Goal: Task Accomplishment & Management: Use online tool/utility

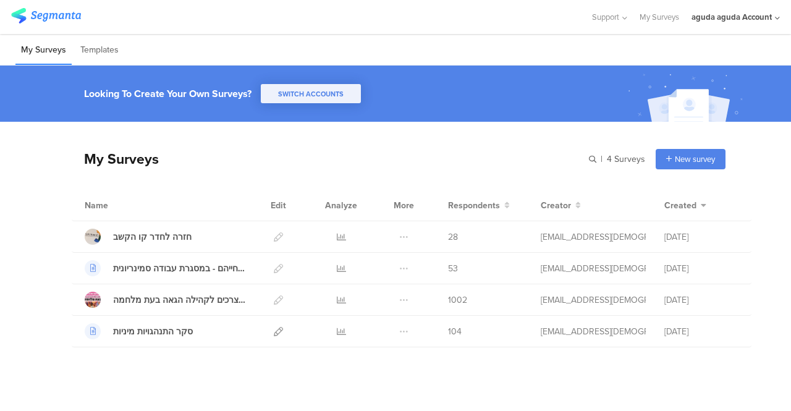
click at [723, 17] on div "aguda aguda Account" at bounding box center [732, 17] width 80 height 12
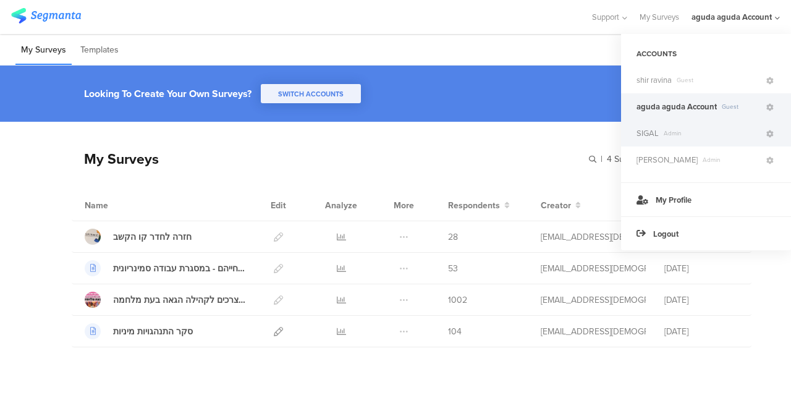
click at [645, 136] on span "SIGAL" at bounding box center [648, 133] width 22 height 12
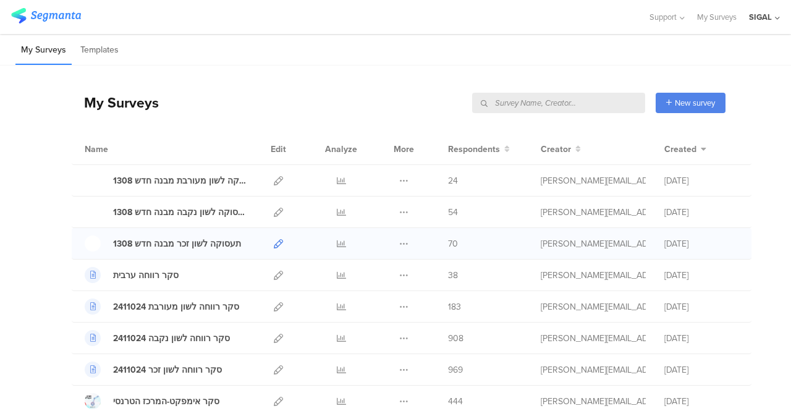
click at [274, 244] on icon at bounding box center [278, 243] width 9 height 9
click at [274, 208] on icon at bounding box center [278, 212] width 9 height 9
click at [274, 242] on icon at bounding box center [278, 243] width 9 height 9
click at [274, 210] on icon at bounding box center [278, 212] width 9 height 9
click at [274, 177] on icon at bounding box center [278, 180] width 9 height 9
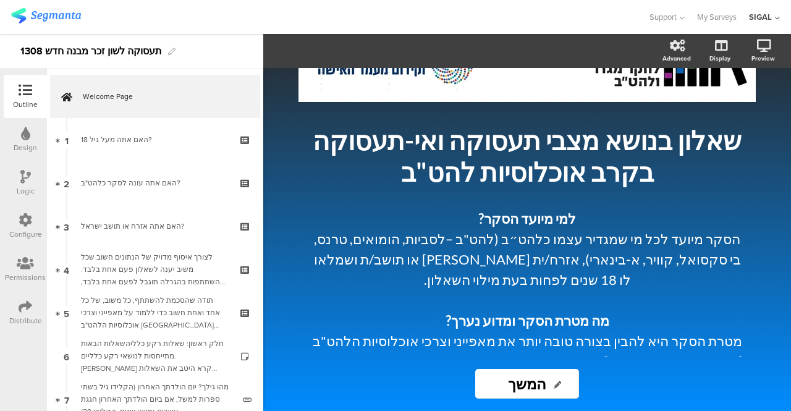
scroll to position [124, 0]
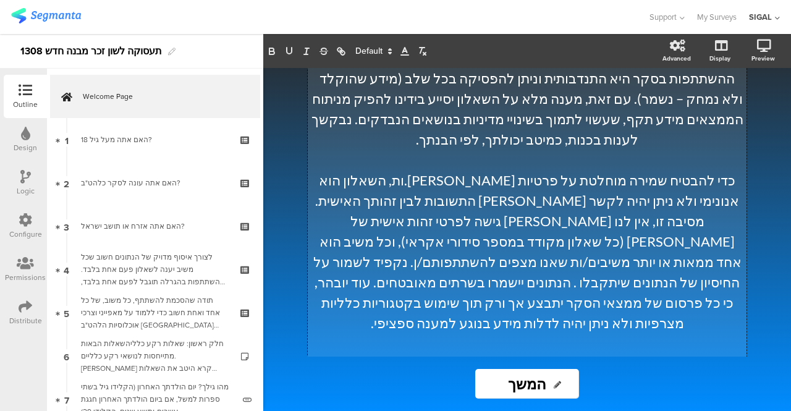
scroll to position [593, 0]
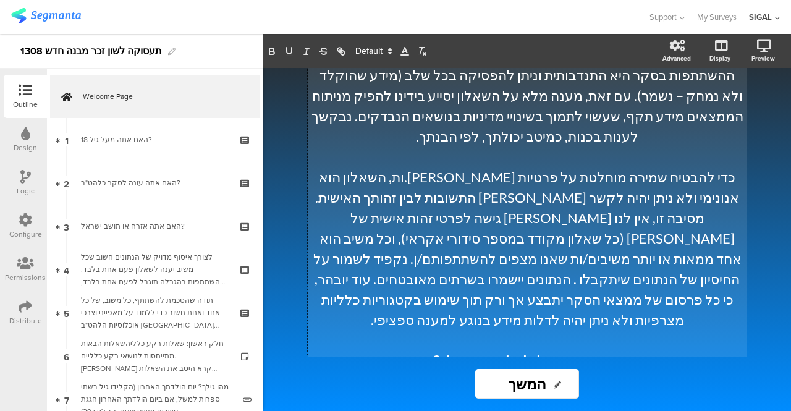
click at [366, 167] on p "כדי להבטיח שמירה מוחלטת על פרטיות המשיבים.ות, השאלון הוא אנונימי ולא ניתן יהיה …" at bounding box center [527, 248] width 433 height 163
click at [639, 176] on p "כדי להבטיח שמירה מוחלטת על פרטיות [PERSON_NAME].ות, השאלון הוא אנונימי ולא ניתן…" at bounding box center [527, 248] width 433 height 163
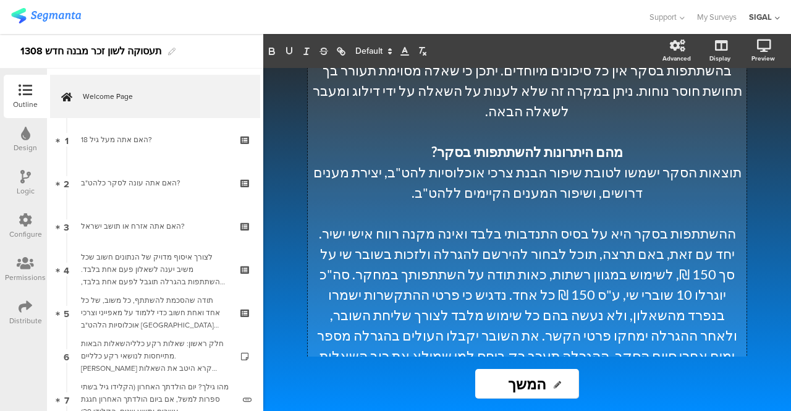
scroll to position [964, 0]
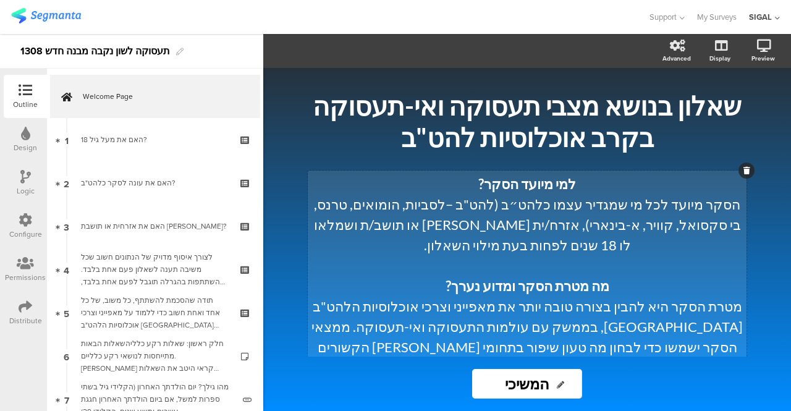
scroll to position [124, 0]
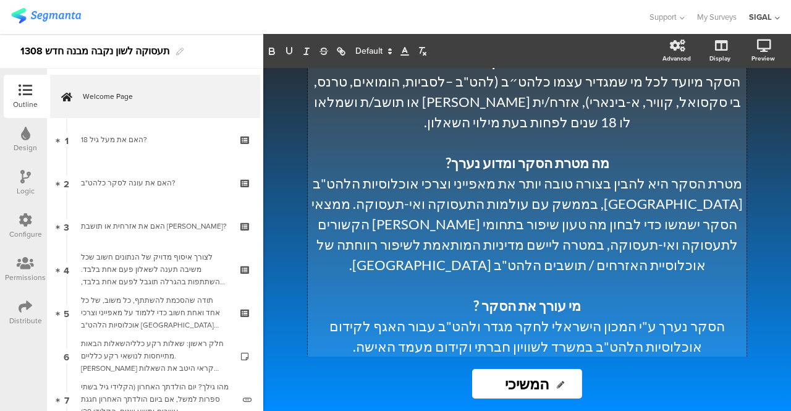
scroll to position [160, 0]
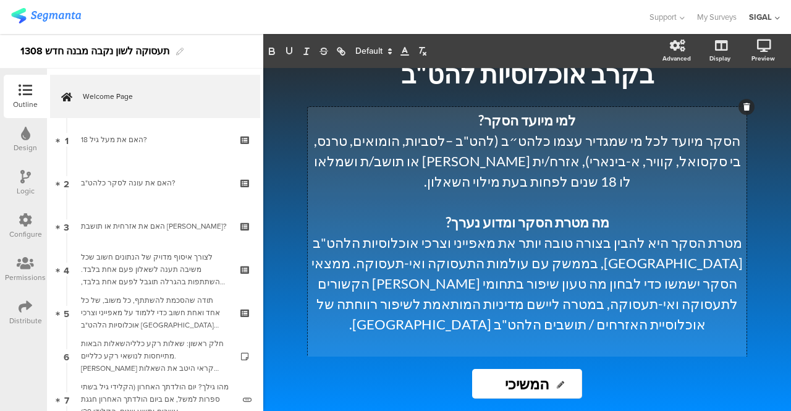
click at [642, 165] on p "הסקר מיועד לכל מי שמגדיר עצמו כלהט״ב (להט"ב –לסביות, הומואים, טרנס, בי סקסואל, …" at bounding box center [527, 160] width 433 height 61
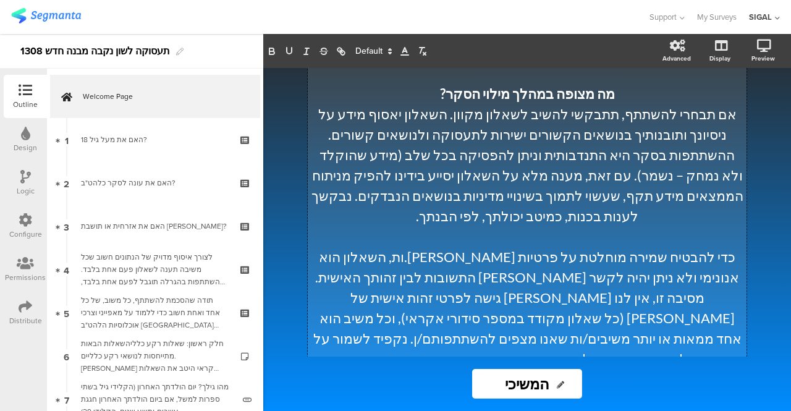
scroll to position [531, 0]
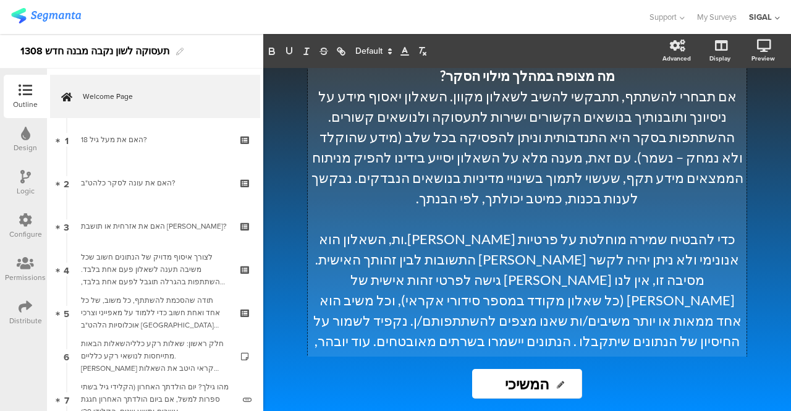
click at [636, 238] on p "כדי להבטיח שמירה מוחלטת על פרטיות המשיבים.ות, השאלון הוא אנונימי ולא ניתן יהיה …" at bounding box center [527, 310] width 433 height 163
click at [368, 229] on p "כדי להבטיח שמירה מוחלטת על פרטיות המשיבים.ות, השאלון הוא אנונימי ולא ניתן יהיה …" at bounding box center [527, 310] width 433 height 163
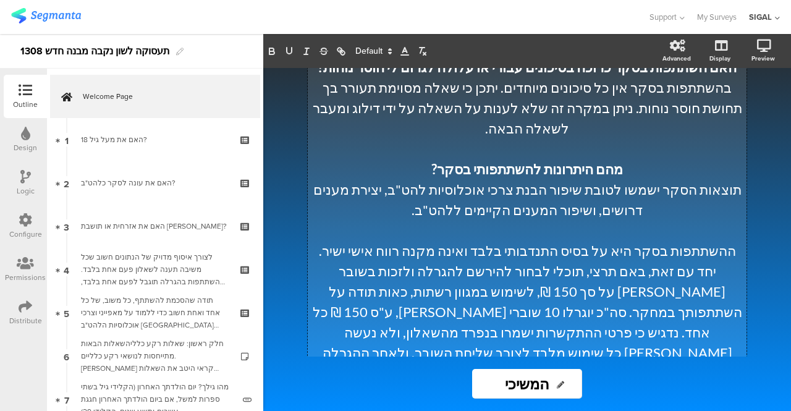
scroll to position [964, 0]
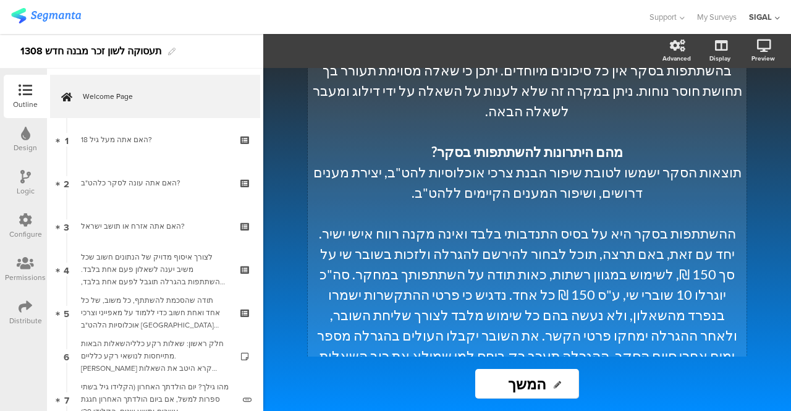
scroll to position [964, 0]
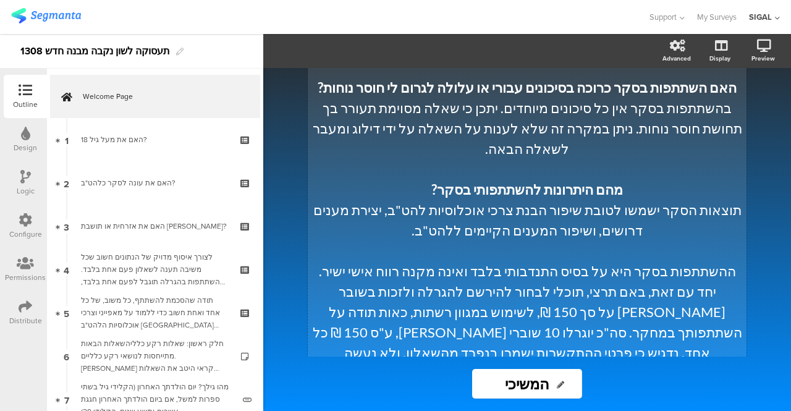
scroll to position [964, 0]
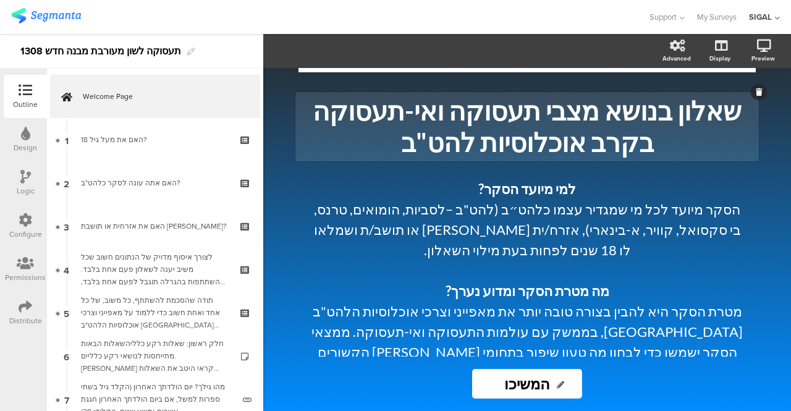
scroll to position [124, 0]
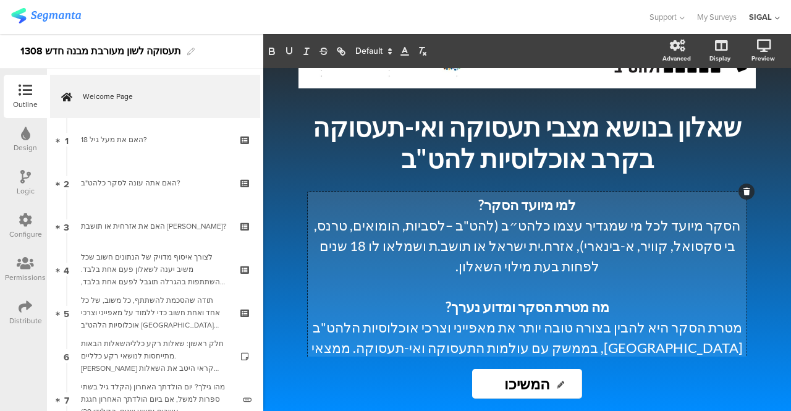
scroll to position [98, 0]
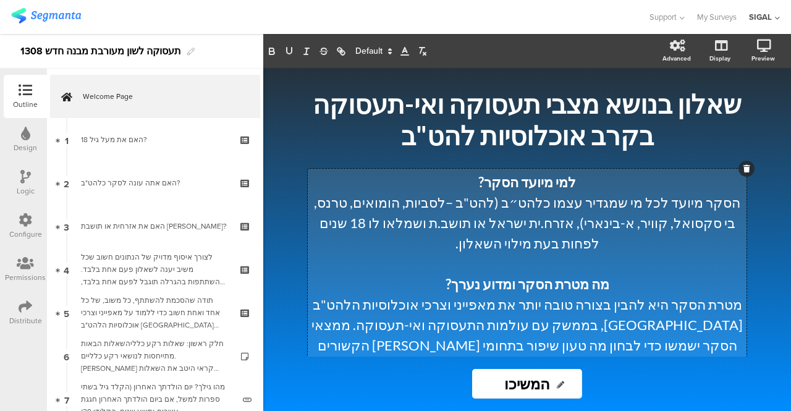
click at [491, 225] on p "הסקר מיועד לכל מי שמגדיר עצמו כלהט״ב (להט"ב –לסביות, הומואים, טרנס, בי סקסואל, …" at bounding box center [527, 222] width 433 height 61
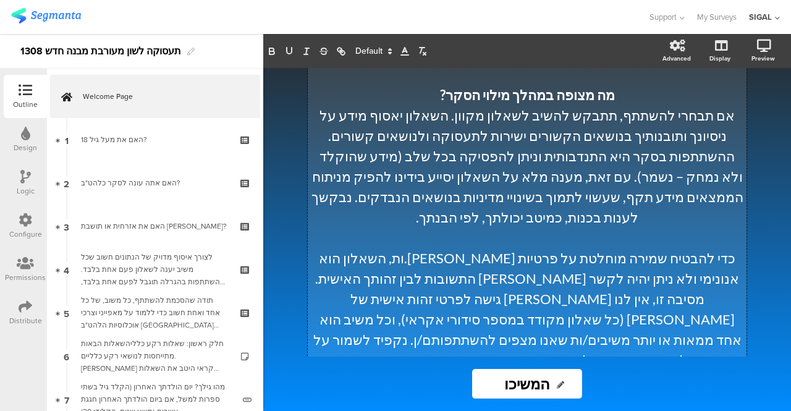
scroll to position [531, 0]
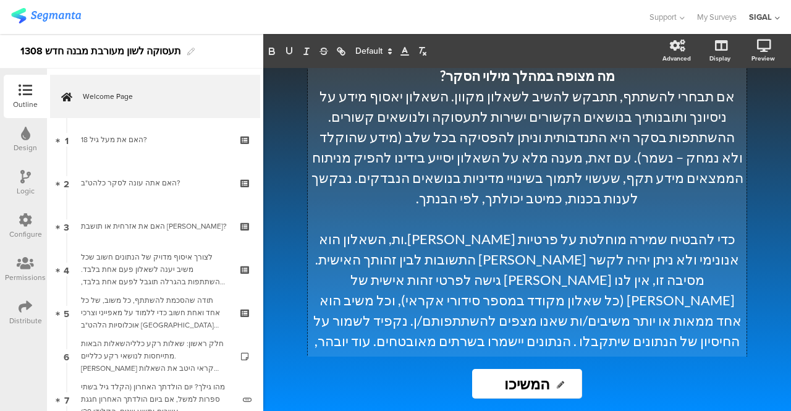
click at [365, 229] on p "כדי להבטיח שמירה מוחלטת על פרטיות המשיבים.ות, השאלון הוא אנונימי ולא ניתן יהיה …" at bounding box center [527, 310] width 433 height 163
click at [638, 229] on p "כדי להבטיח שמירה מוחלטת על פרטיות המשיבים.ות, השאלון הוא אנונימי ולא ניתן יהיה …" at bounding box center [527, 310] width 433 height 163
click at [641, 242] on p "כדי להבטיח שמירה מוחלטת על פרטיות המשיבים.ות, השאלון הוא אנונימי ולא ניתן יהיה …" at bounding box center [527, 310] width 433 height 163
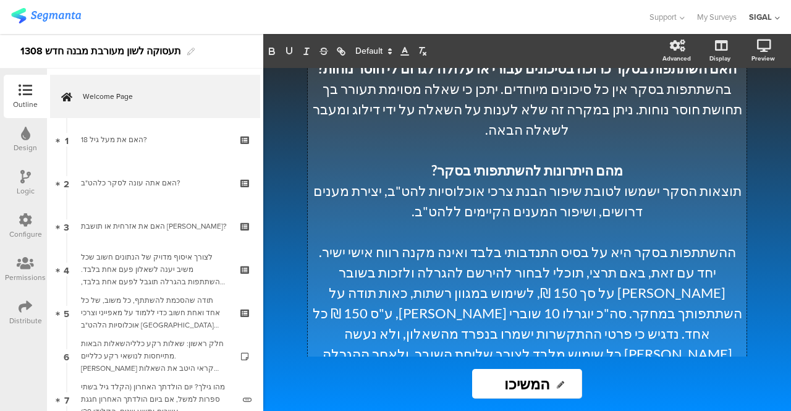
scroll to position [964, 0]
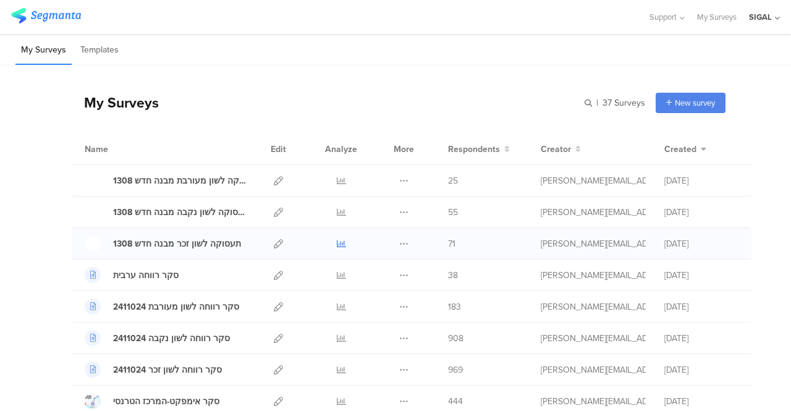
click at [337, 244] on icon at bounding box center [341, 243] width 9 height 9
click at [274, 239] on icon at bounding box center [278, 243] width 9 height 9
click at [274, 208] on icon at bounding box center [278, 212] width 9 height 9
click at [274, 242] on icon at bounding box center [278, 243] width 9 height 9
click at [274, 208] on icon at bounding box center [278, 212] width 9 height 9
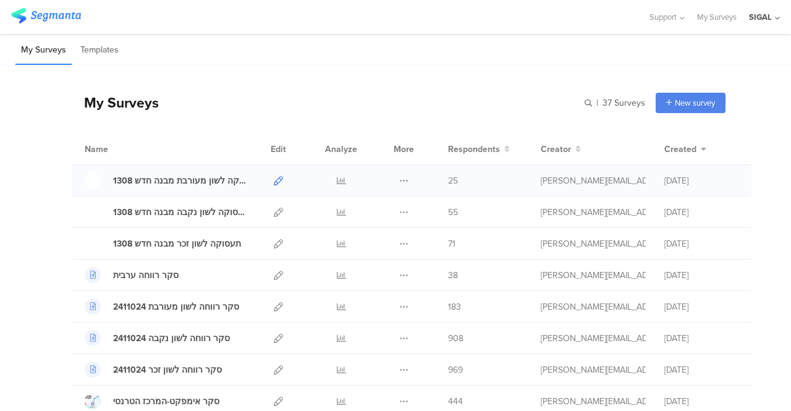
click at [274, 179] on icon at bounding box center [278, 180] width 9 height 9
click at [274, 212] on icon at bounding box center [278, 212] width 9 height 9
click at [274, 237] on link at bounding box center [278, 243] width 9 height 31
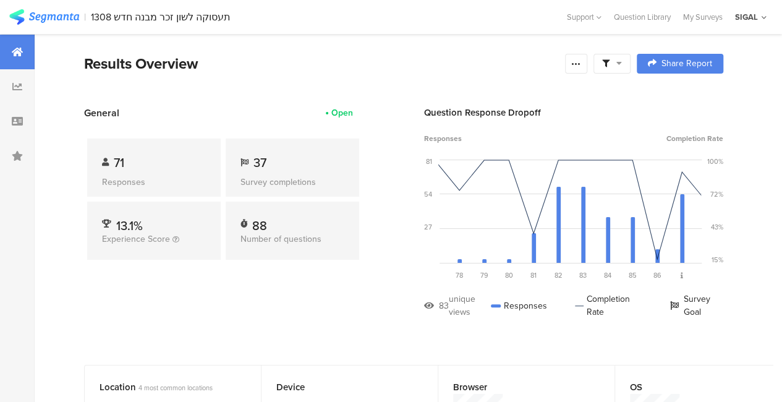
scroll to position [0, 1928]
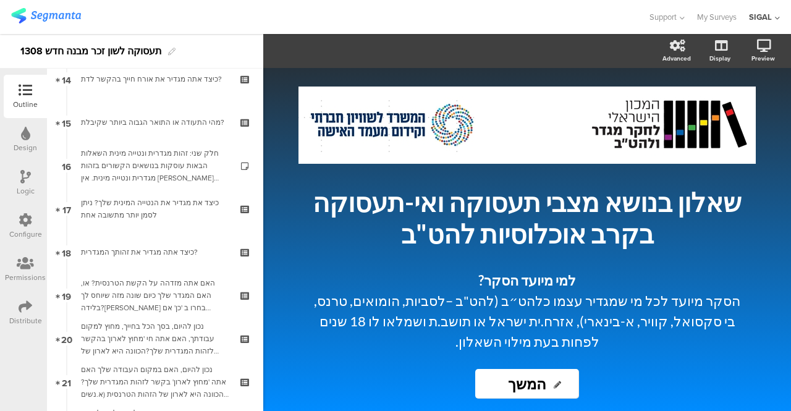
scroll to position [634, 0]
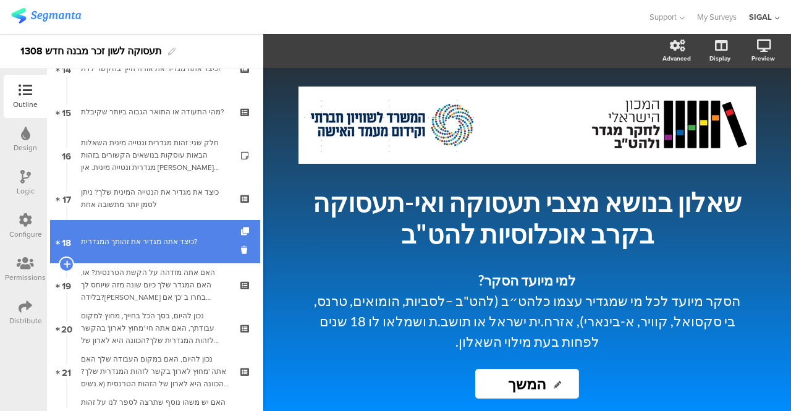
click at [164, 242] on div "כיצד אתה מגדיר את זהותך המגדרית?" at bounding box center [155, 242] width 148 height 12
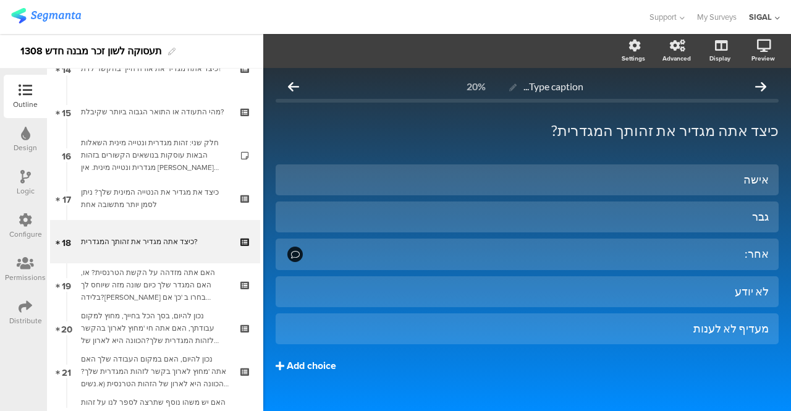
click at [327, 362] on div "Add choice" at bounding box center [311, 366] width 49 height 13
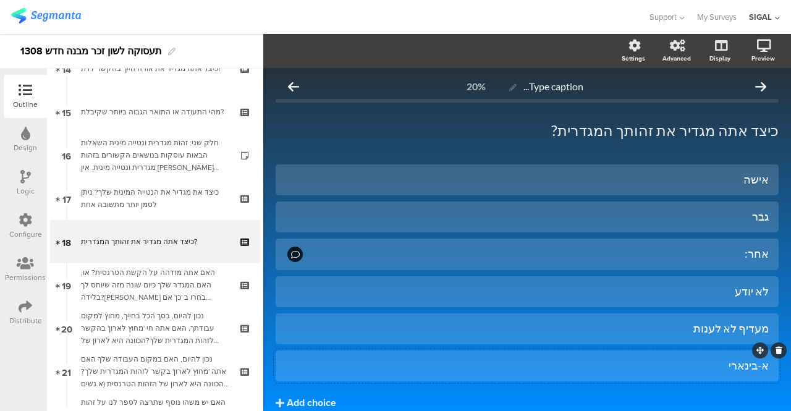
click at [529, 373] on div "א-בינארי" at bounding box center [527, 366] width 483 height 14
click at [533, 396] on button "Add choice" at bounding box center [527, 403] width 503 height 31
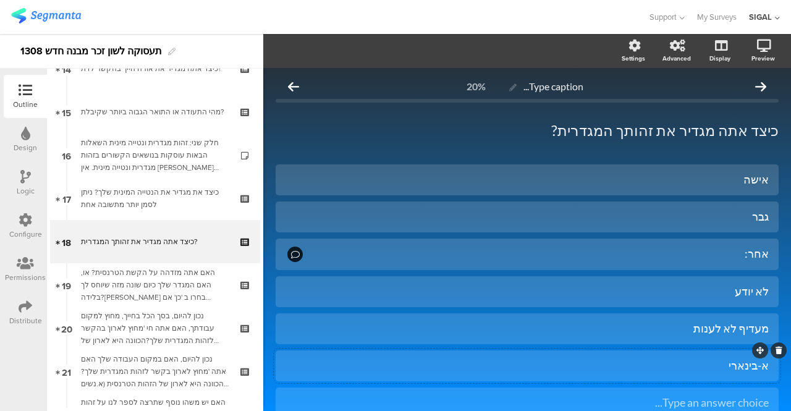
drag, startPoint x: 514, startPoint y: 375, endPoint x: 522, endPoint y: 359, distance: 17.7
click at [522, 359] on div "א-בינארי" at bounding box center [527, 366] width 483 height 20
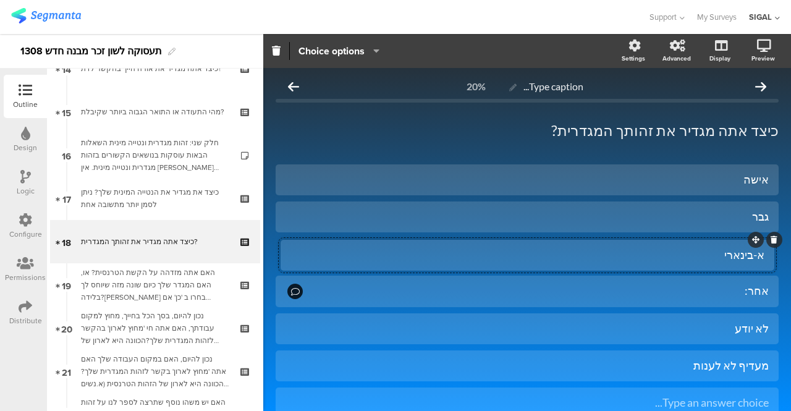
drag, startPoint x: 751, startPoint y: 350, endPoint x: 756, endPoint y: 239, distance: 110.8
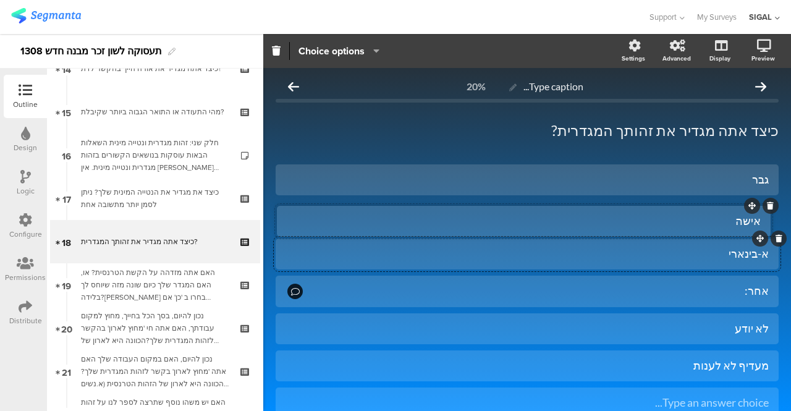
drag, startPoint x: 752, startPoint y: 165, endPoint x: 753, endPoint y: 207, distance: 41.4
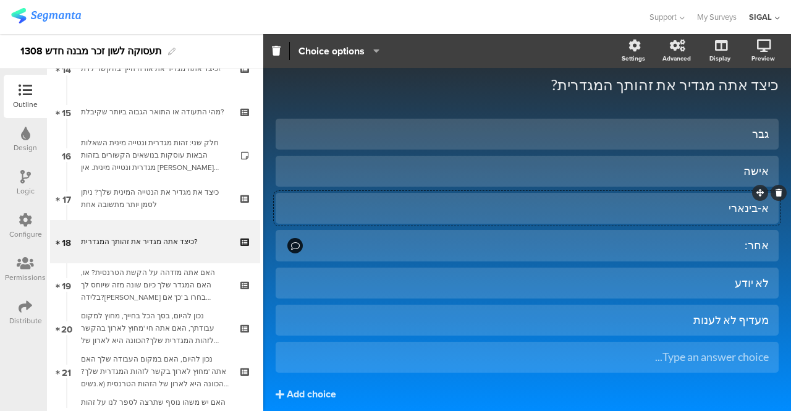
scroll to position [62, 0]
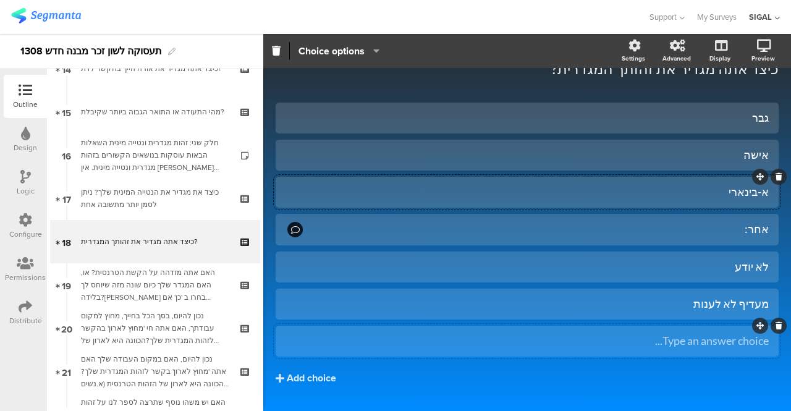
click at [776, 326] on icon at bounding box center [779, 325] width 7 height 7
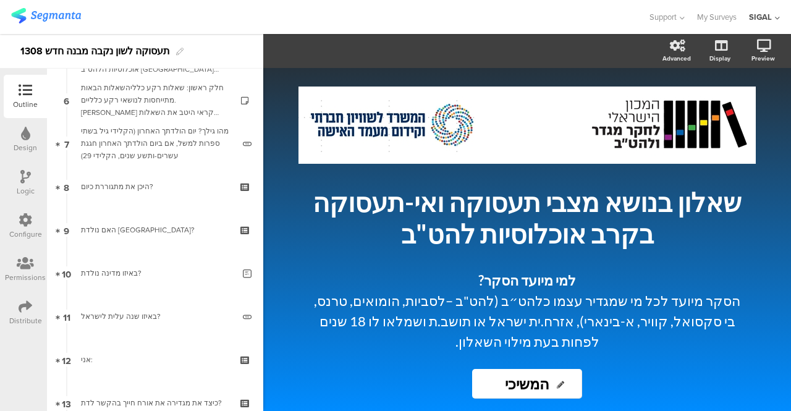
scroll to position [288, 0]
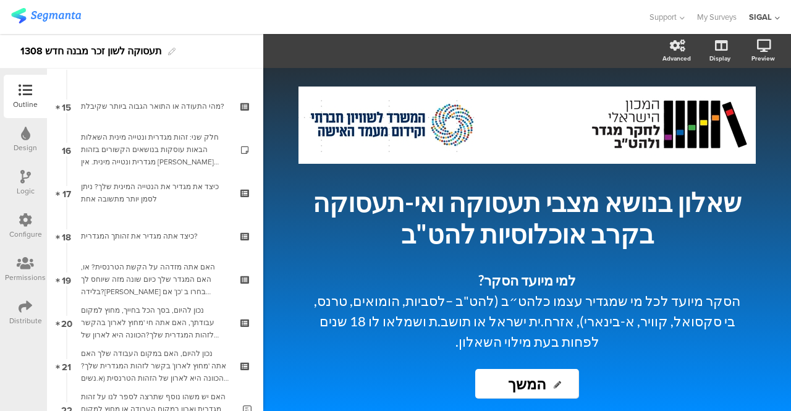
scroll to position [650, 0]
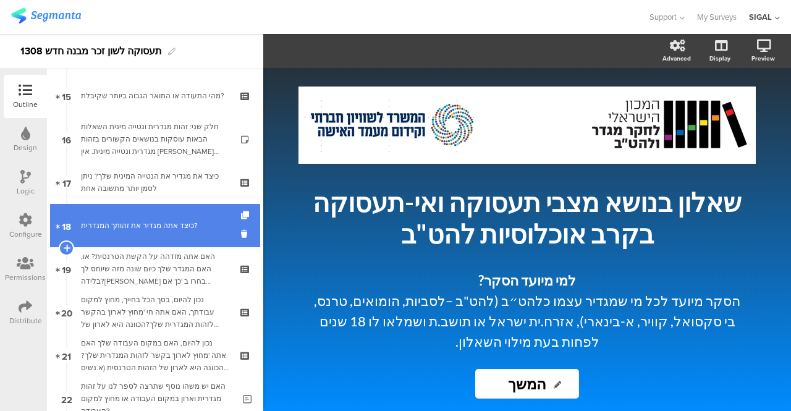
click at [168, 228] on div "כיצד אתה מגדיר את זהותך המגדרית?" at bounding box center [155, 225] width 148 height 12
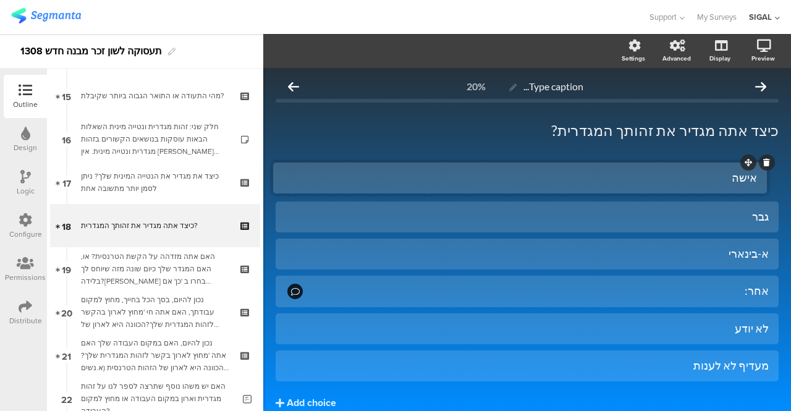
drag, startPoint x: 750, startPoint y: 201, endPoint x: 747, endPoint y: 162, distance: 39.0
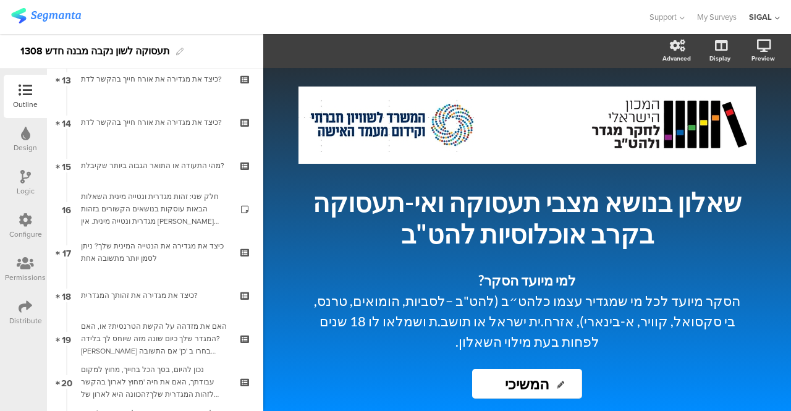
scroll to position [596, 0]
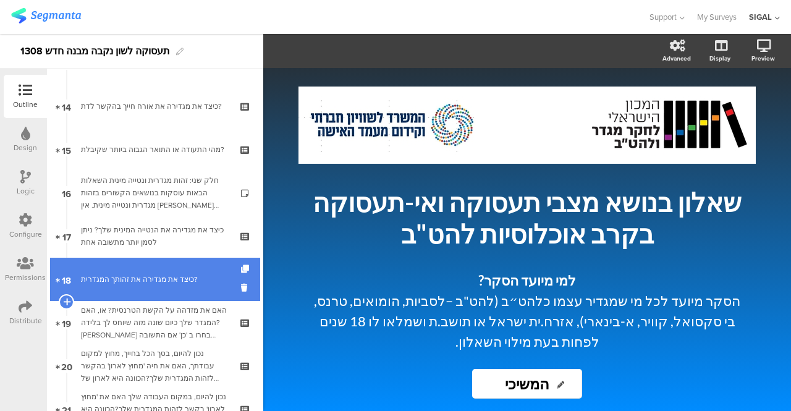
click at [166, 281] on div "כיצד את מגדירה את זהותך המגדרית?" at bounding box center [155, 279] width 148 height 12
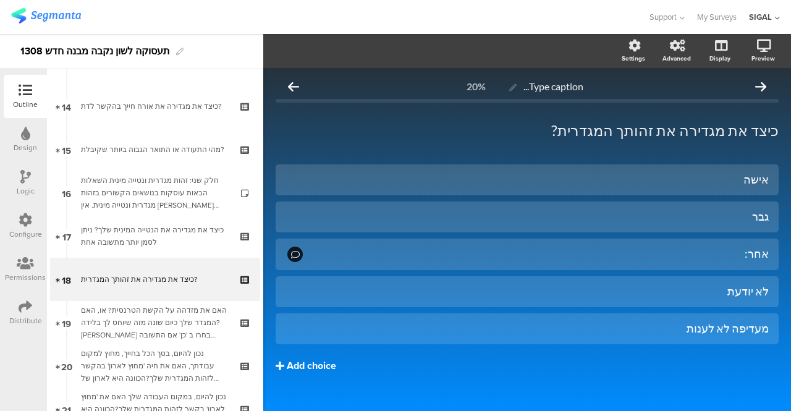
click at [295, 361] on div "Add choice" at bounding box center [311, 366] width 49 height 13
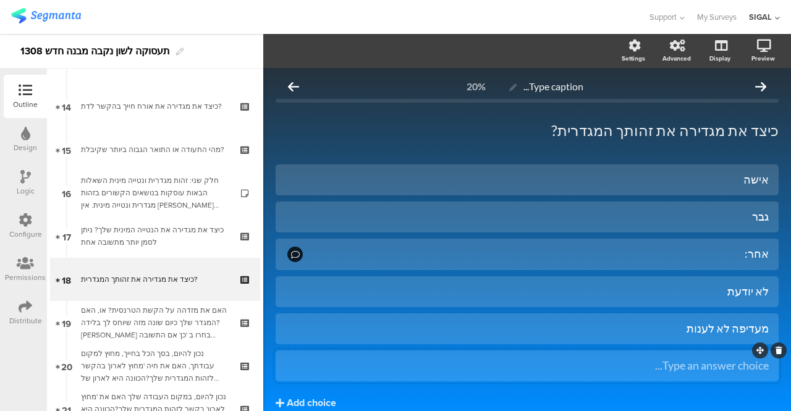
click at [613, 363] on div "Type an answer choice..." at bounding box center [527, 366] width 483 height 14
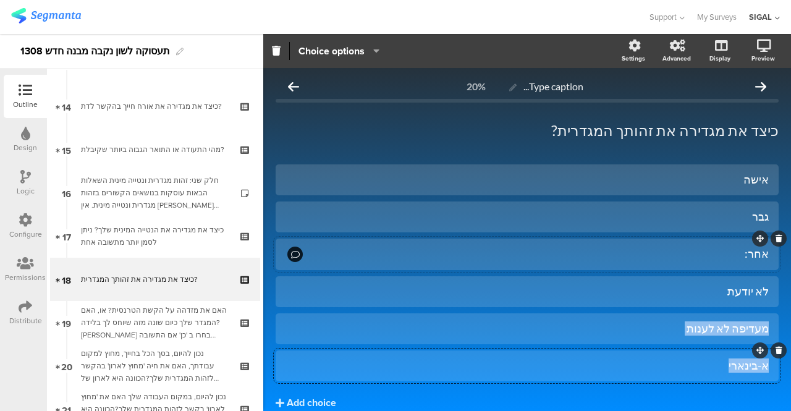
drag, startPoint x: 749, startPoint y: 354, endPoint x: 748, endPoint y: 259, distance: 95.2
click at [748, 259] on div "אישה גבר אחר:" at bounding box center [527, 272] width 503 height 217
click at [671, 360] on div "א-בינארי" at bounding box center [527, 366] width 483 height 14
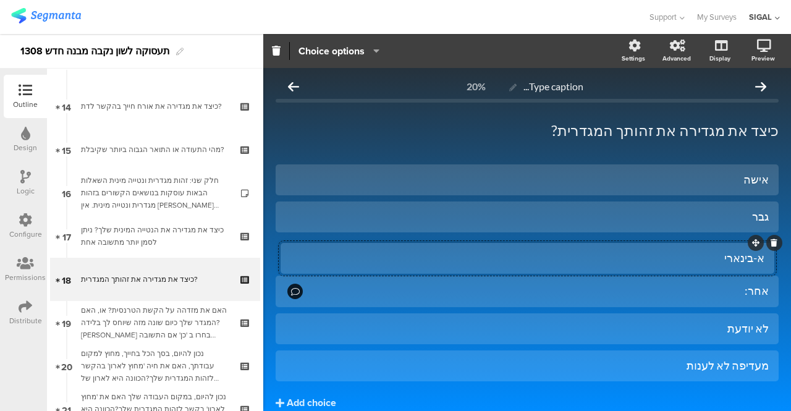
drag, startPoint x: 749, startPoint y: 349, endPoint x: 754, endPoint y: 242, distance: 107.7
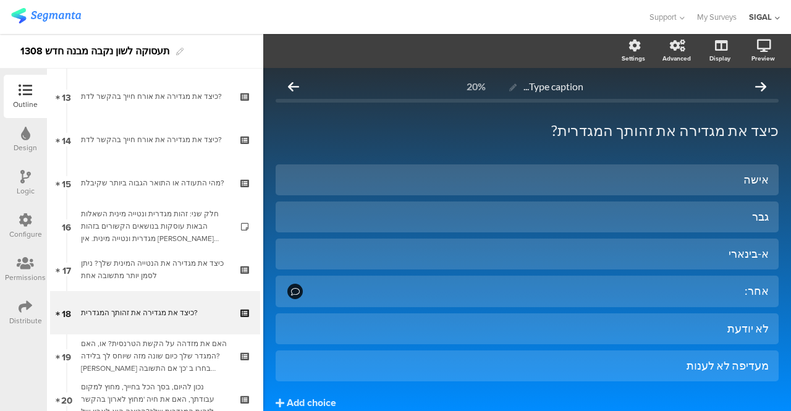
scroll to position [636, 0]
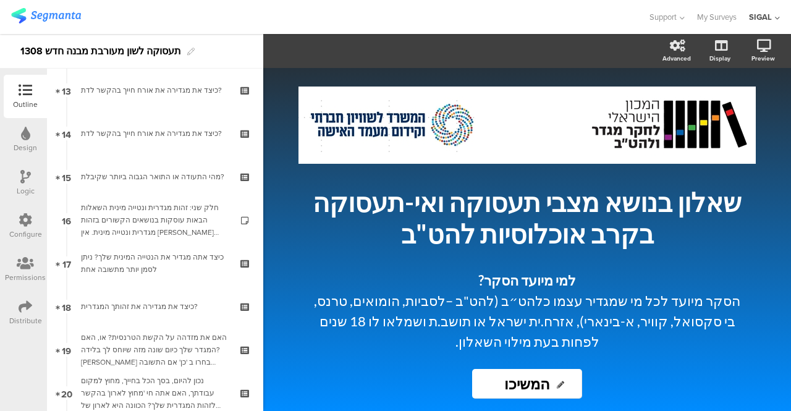
scroll to position [596, 0]
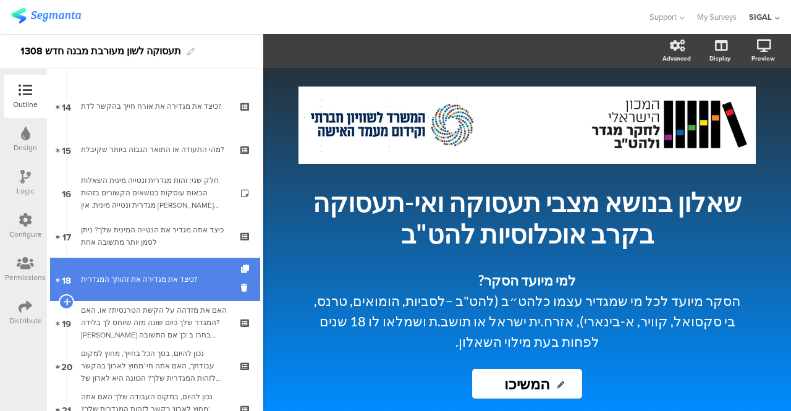
click at [183, 278] on div "כיצד את מגדירה את זהותך המגדרית?" at bounding box center [155, 279] width 148 height 12
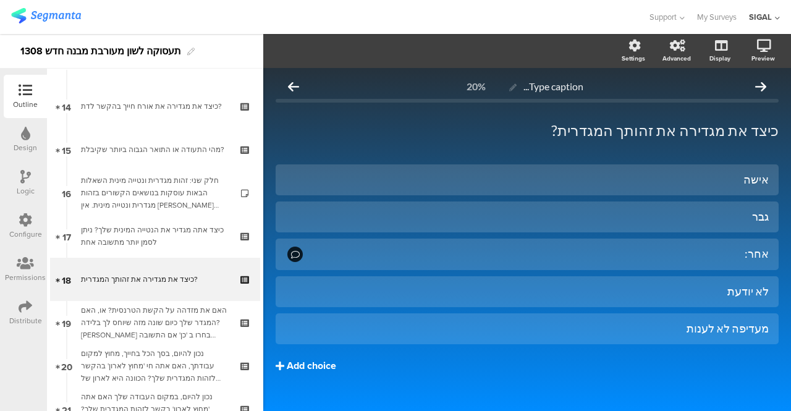
click at [331, 362] on div "Add choice" at bounding box center [311, 366] width 49 height 13
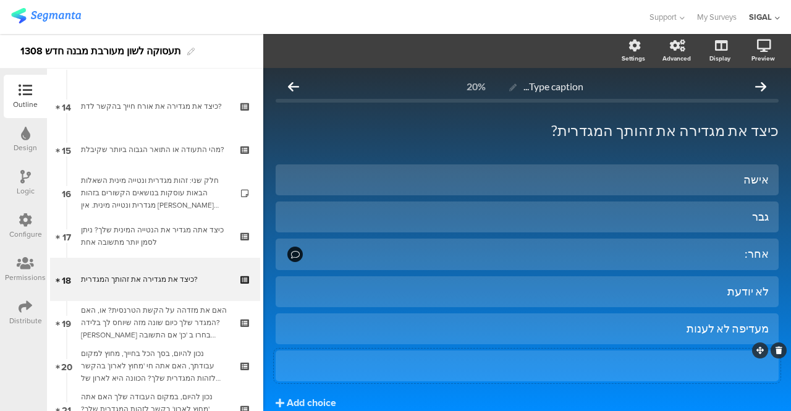
click at [534, 360] on div at bounding box center [527, 366] width 483 height 14
click at [667, 400] on button "Add choice" at bounding box center [527, 403] width 503 height 31
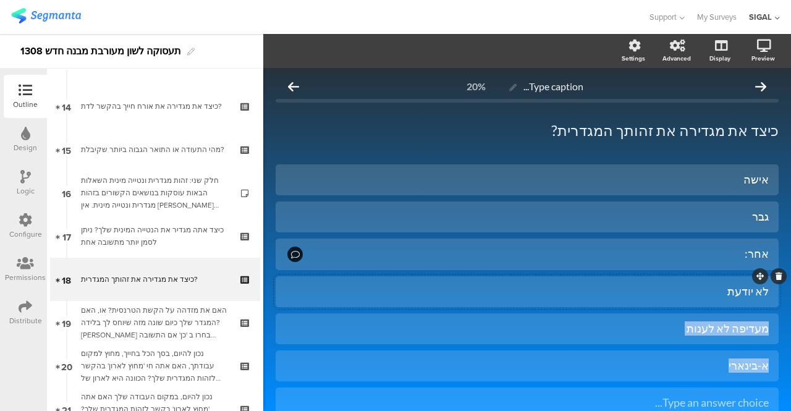
drag, startPoint x: 755, startPoint y: 352, endPoint x: 737, endPoint y: 307, distance: 48.6
click at [737, 307] on div "אישה גבר אחר:" at bounding box center [527, 291] width 503 height 254
click at [681, 372] on div "א-בינארי" at bounding box center [527, 366] width 483 height 14
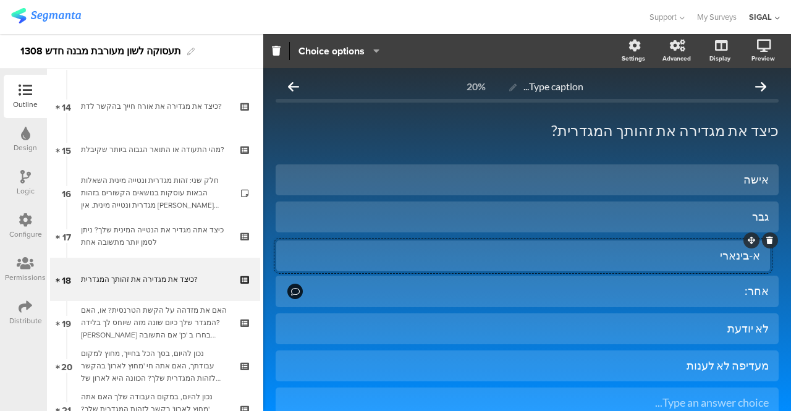
drag, startPoint x: 747, startPoint y: 349, endPoint x: 748, endPoint y: 239, distance: 110.1
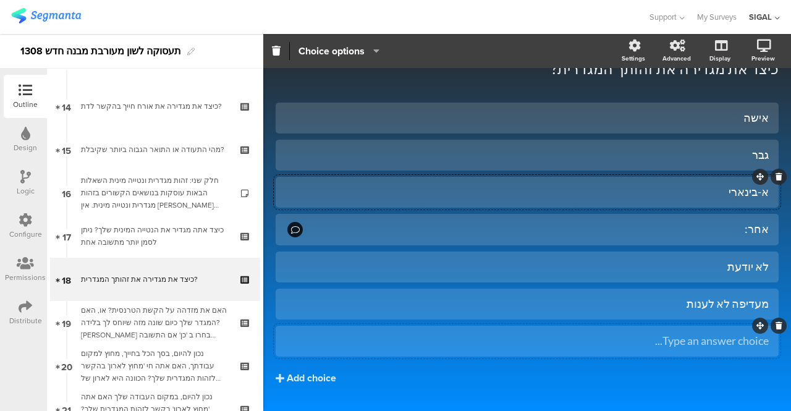
click at [774, 326] on div at bounding box center [779, 326] width 16 height 16
click at [776, 325] on icon at bounding box center [779, 325] width 7 height 7
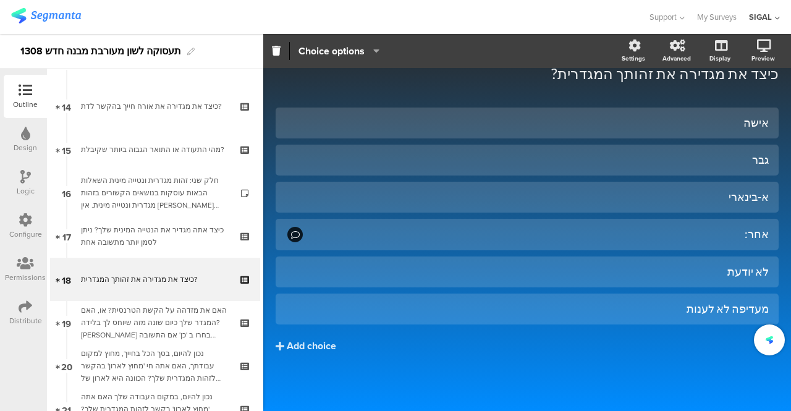
scroll to position [56, 0]
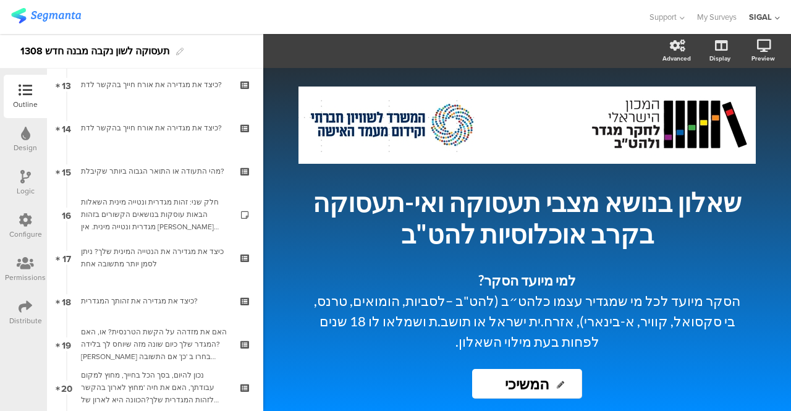
scroll to position [596, 0]
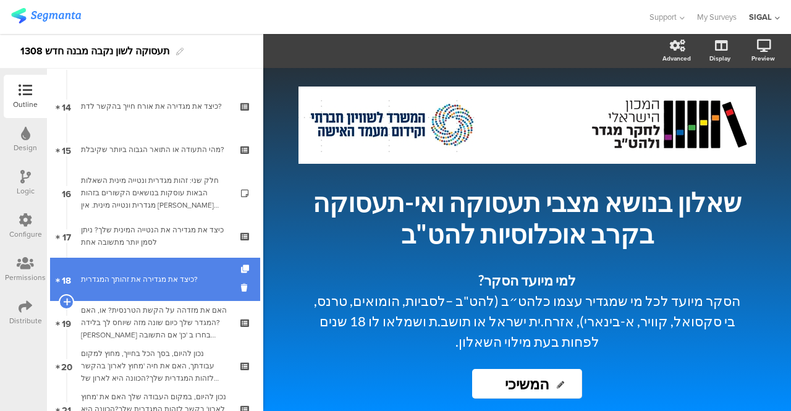
click at [168, 278] on div "כיצד את מגדירה את זהותך המגדרית?" at bounding box center [155, 279] width 148 height 12
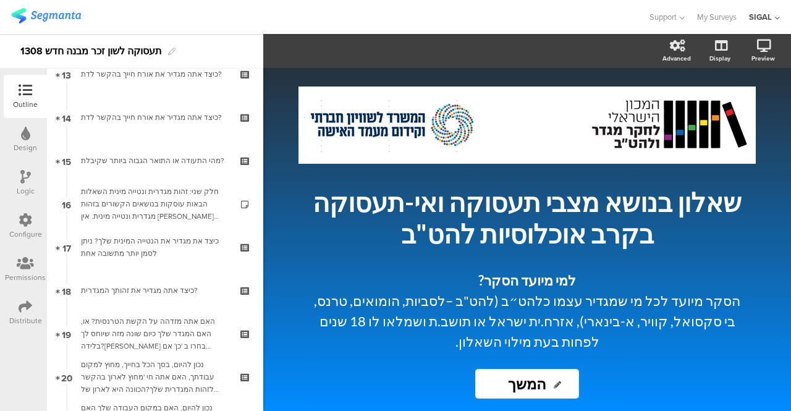
scroll to position [607, 0]
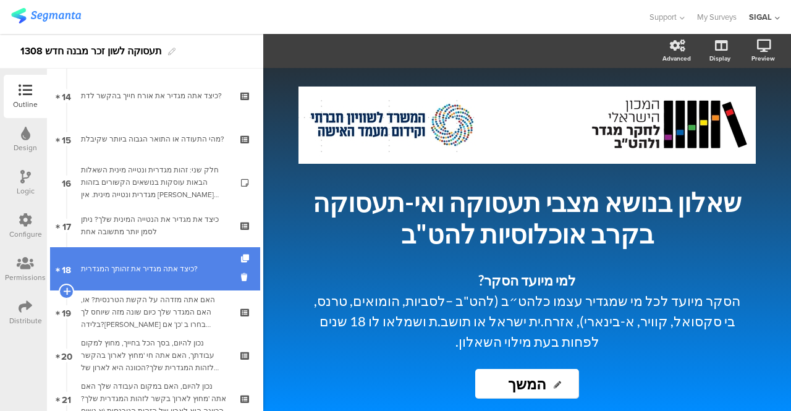
click at [192, 261] on link "18 כיצד אתה מגדיר את זהותך המגדרית?" at bounding box center [155, 268] width 210 height 43
